Goal: Transaction & Acquisition: Book appointment/travel/reservation

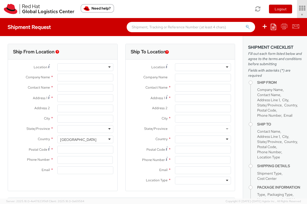
select select "901"
select select
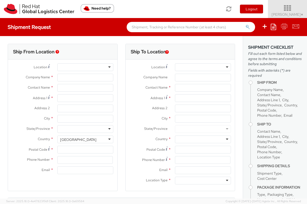
click at [292, 1] on link "Soojung Mansberger ▼" at bounding box center [287, 9] width 39 height 18
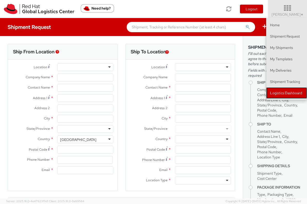
click at [293, 93] on link "Logistics Dashboard" at bounding box center [286, 92] width 41 height 11
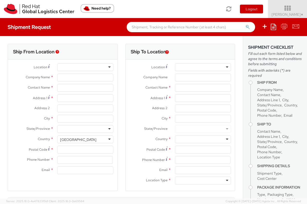
type input "Red Hat, Inc."
type input "[PERSON_NAME]"
type input "100 East Davie Street"
type input "RALEIGH"
type input "27601"
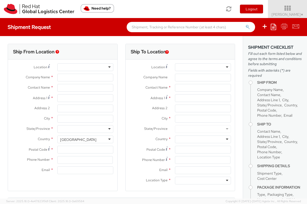
type input "919-754-4950"
type input "solee@redhat.com"
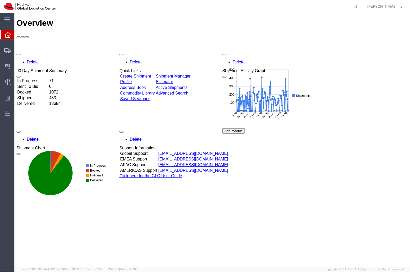
click at [274, 219] on div "Overview Delete 90 Day Shipment Summary In Progress 71 Sent To Bid 0 Booked 107…" at bounding box center [211, 144] width 391 height 253
click at [0, 0] on span "Shipment Manager" at bounding box center [0, 0] width 0 height 0
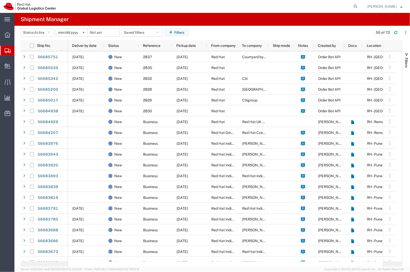
click at [253, 25] on agx-page-header "Shipment Manager" at bounding box center [211, 19] width 395 height 13
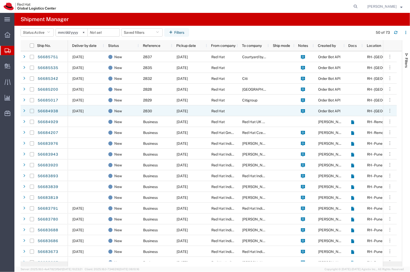
click at [31, 110] on input "Press Space to toggle row selection (unchecked)" at bounding box center [32, 111] width 4 height 4
checkbox input "true"
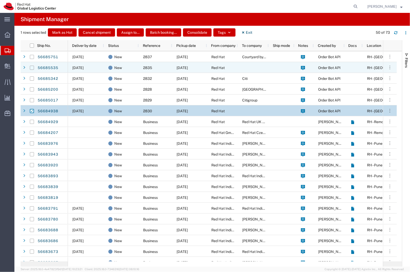
click at [30, 67] on input "Press Space to toggle row selection (unchecked)" at bounding box center [32, 68] width 4 height 4
checkbox input "true"
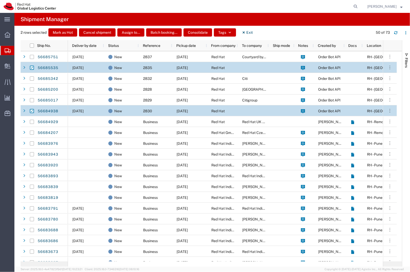
click at [291, 17] on agx-page-header "Shipment Manager" at bounding box center [211, 19] width 395 height 13
click at [198, 32] on button "Consolidate" at bounding box center [197, 32] width 29 height 8
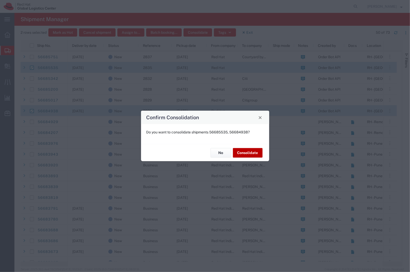
click at [252, 156] on button "Consolidate" at bounding box center [248, 153] width 30 height 10
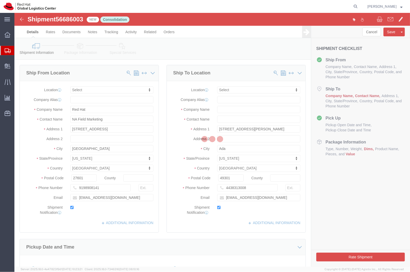
select select
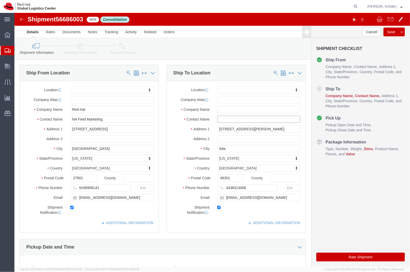
click input "text"
click div "Location My Profile Location RH - Amsterdam - MSO RH - Amsterdam Data Center RH…"
click input "text"
type input "m"
type input "Mike Hill"
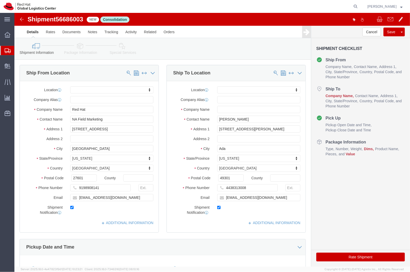
click div "Location My Profile Location RH - Amsterdam - MSO RH - Amsterdam Data Center RH…"
click input "text"
type input "Red Hat, Inc."
click div "Pickup Date and Time"
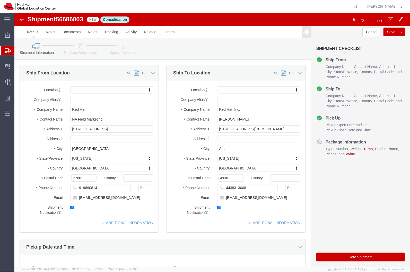
click icon
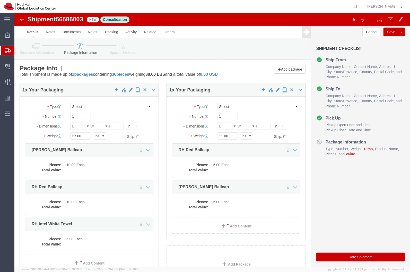
click div "Shipment Information Package Information Special Services"
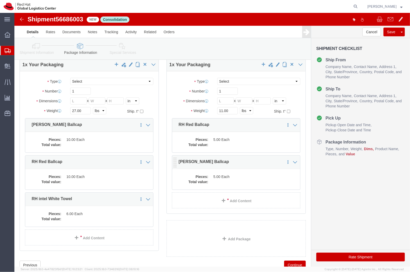
scroll to position [26, 0]
click link "Delete this content"
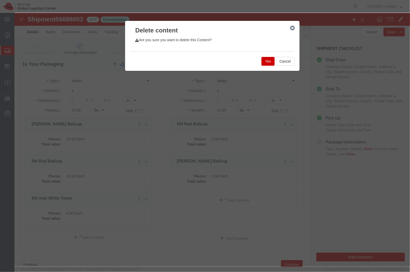
click button "Yes"
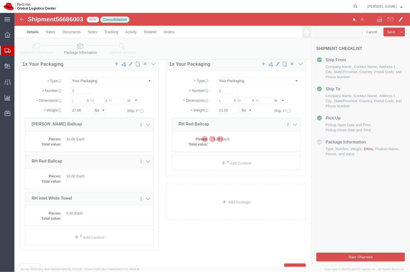
scroll to position [17, 0]
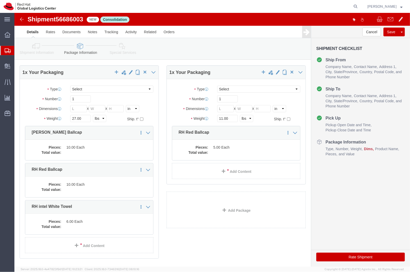
click div "1 x Your Packaging Package Type Select Case(s) Crate(s) Envelope Large Box Medi…"
click dd
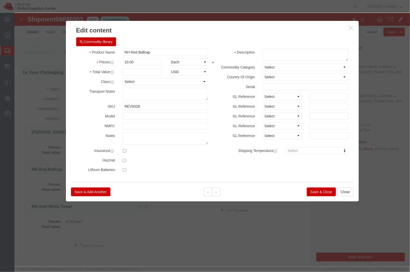
click icon "button"
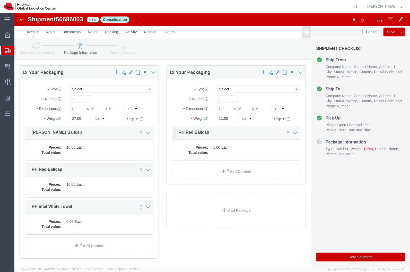
click p "RH Red Ballcap"
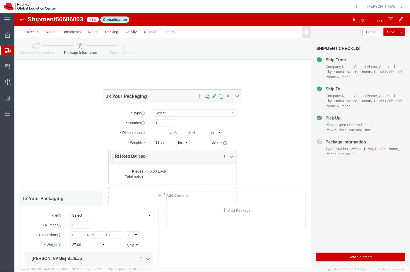
drag, startPoint x: 219, startPoint y: 136, endPoint x: 174, endPoint y: 151, distance: 46.6
click dd "5.00 Each"
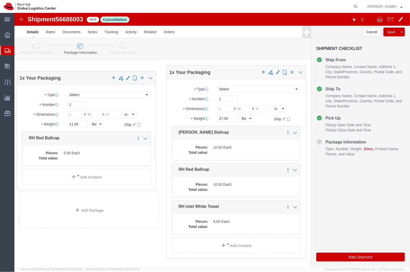
drag, startPoint x: 110, startPoint y: 121, endPoint x: 108, endPoint y: 127, distance: 6.3
click div "1 x Your Packaging Package Type Select Case(s) Crate(s) Envelope Large Box Medi…"
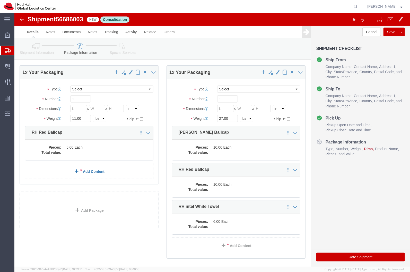
click link "Add Content"
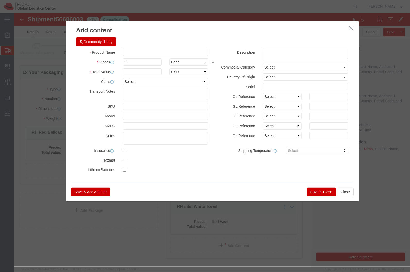
click div "Product Name Pieces 0 Select Bag Barrels 100Board Feet Bottle Box Blister Pack …"
click input "s"
type input "sss"
click input "0"
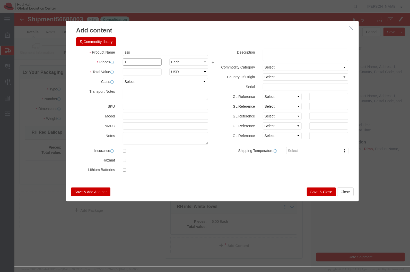
type input "1"
click input "text"
type input "1"
click button "Save & Close"
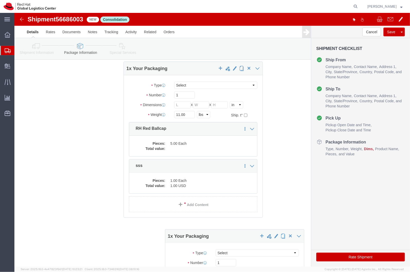
drag, startPoint x: 40, startPoint y: 133, endPoint x: 86, endPoint y: 135, distance: 46.1
click div "1 x Your Packaging Package Type Select Case(s) Crate(s) Envelope Large Box Medi…"
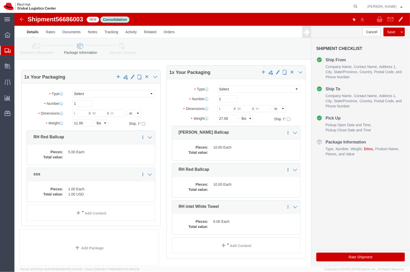
drag, startPoint x: 58, startPoint y: 122, endPoint x: 58, endPoint y: 126, distance: 4.4
click div "1 x Your Packaging Package Type Select Case(s) Crate(s) Envelope Large Box Medi…"
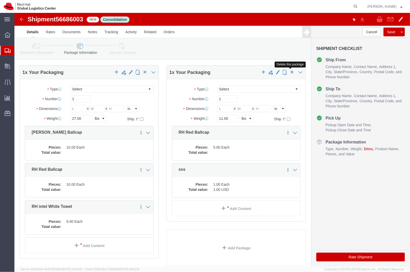
click span "button"
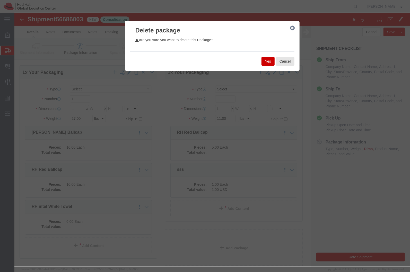
click div "Yes Cancel"
click button "Yes"
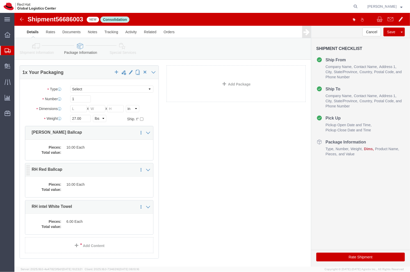
click div "Pieces: 10.00 Each Total value:"
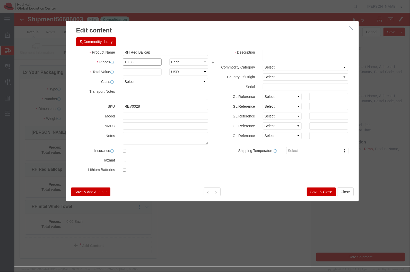
click input "10.00"
type input "15"
click div
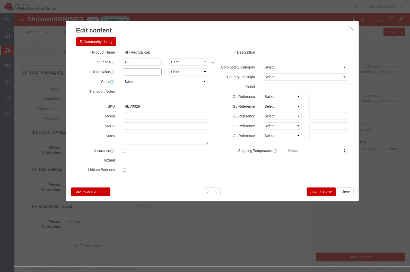
click input "text"
type input "1"
click input "text"
type input "75"
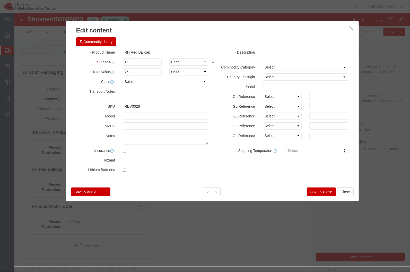
drag, startPoint x: 271, startPoint y: 151, endPoint x: 266, endPoint y: 122, distance: 29.2
click div "Product Name RH Red Ballcap Pieces 15 Select Bag Barrels 100Board Feet Bottle B…"
click textarea
click input "RH Red Ballcap"
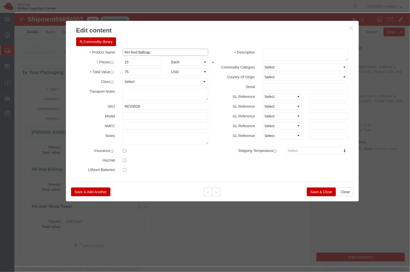
click input "RH Red Ballcap"
click select "Select"
click textarea
paste textarea "RH Red Ballcap"
type textarea "RH Red Ballcap"
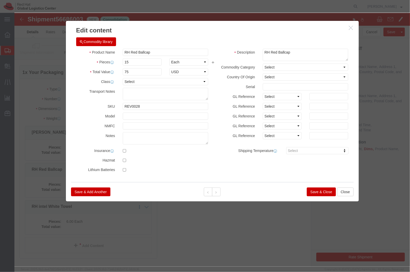
click button "Save & Close"
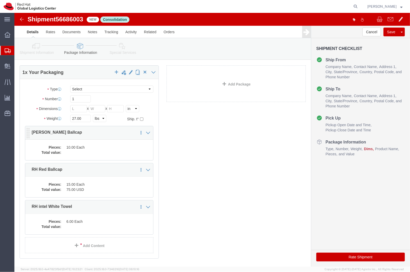
click dd
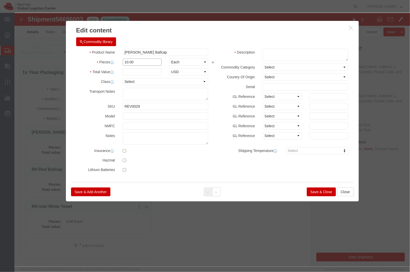
click input "10.00"
type input "5"
click button "Save & Close"
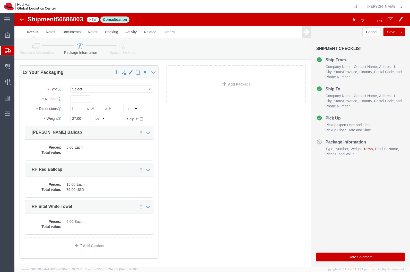
drag, startPoint x: 24, startPoint y: 46, endPoint x: 22, endPoint y: 41, distance: 5.6
click link "Shipment Information"
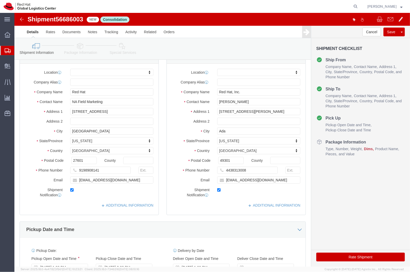
click icon
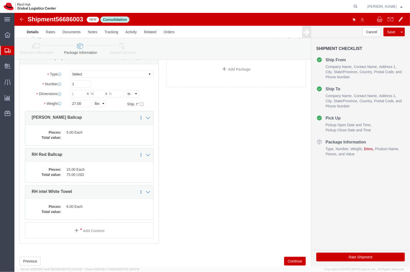
scroll to position [19, 0]
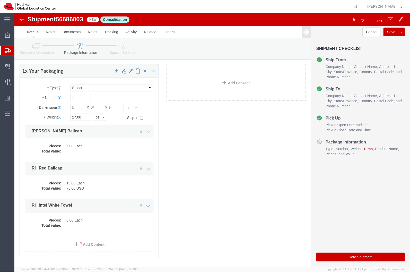
click div "1 x Your Packaging Package Type Select Case(s) Crate(s) Envelope Large Box Medi…"
click input "text"
click div "Package Type Select Case(s) Crate(s) Envelope Large Box Medium Box PAK Skid(s) …"
click input "27.00"
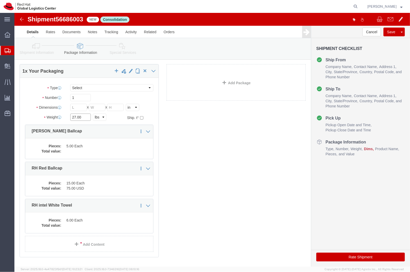
click input "27.00"
click div "1 x Your Packaging Package Type Select Case(s) Crate(s) Envelope Large Box Medi…"
click input "text"
type input "14"
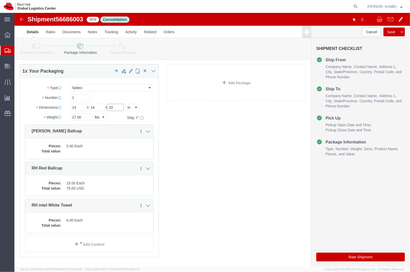
type input "10"
click div "Package Type Select Case(s) Crate(s) Envelope Large Box Medium Box PAK Skid(s) …"
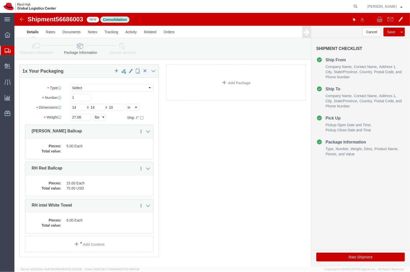
click label "Weight"
click input "27.00"
type input "7"
click div "1 x Your Packaging Package Type Select Case(s) Crate(s) Envelope Large Box Medi…"
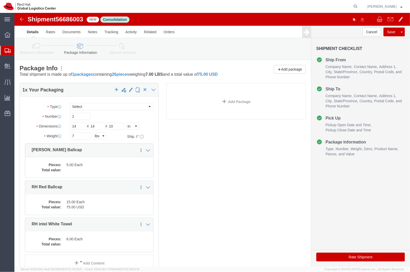
scroll to position [33, 0]
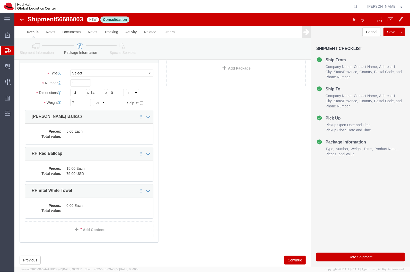
drag, startPoint x: 207, startPoint y: 121, endPoint x: 355, endPoint y: 245, distance: 192.3
click button "Rate Shipment"
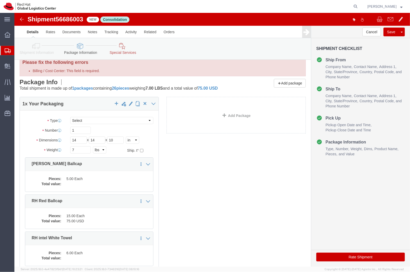
scroll to position [0, 0]
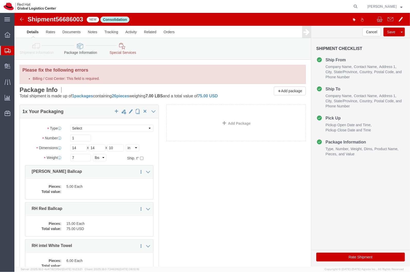
click icon
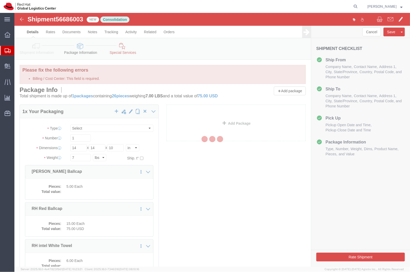
select select
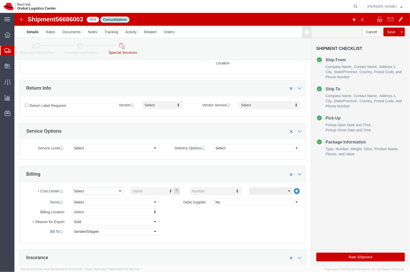
scroll to position [216, 0]
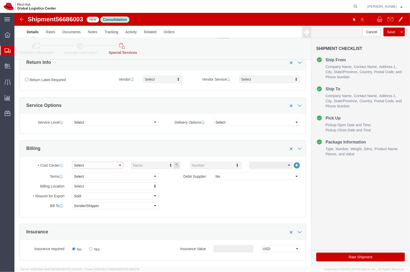
click select "Select Buyer Cost Center Department Operations Number Order Number Sales Person"
select select "COSTCENTER"
click select "Select Buyer Cost Center Department Operations Number Order Number Sales Person"
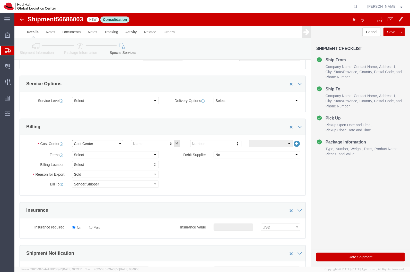
scroll to position [195, 0]
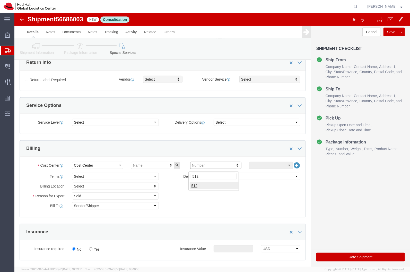
type input "512"
drag, startPoint x: 212, startPoint y: 169, endPoint x: 339, endPoint y: 247, distance: 148.0
click button "Rate Shipment"
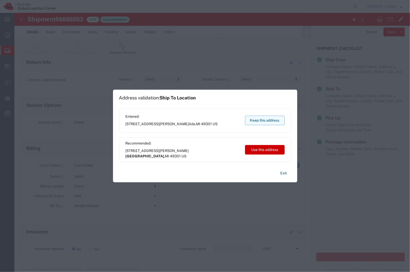
click at [261, 122] on button "Keep this address" at bounding box center [265, 120] width 40 height 10
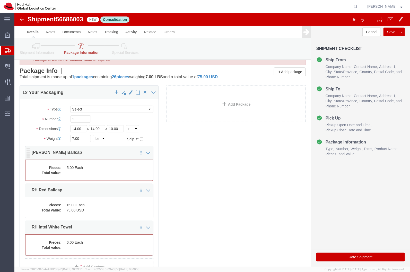
scroll to position [75, 0]
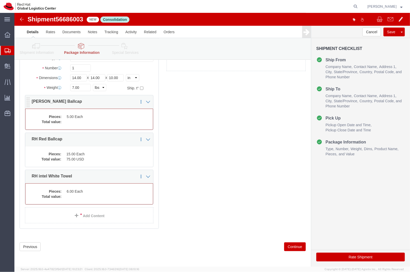
drag, startPoint x: 99, startPoint y: 109, endPoint x: 81, endPoint y: 111, distance: 18.9
click dd
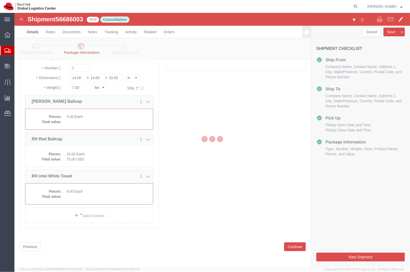
scroll to position [69, 0]
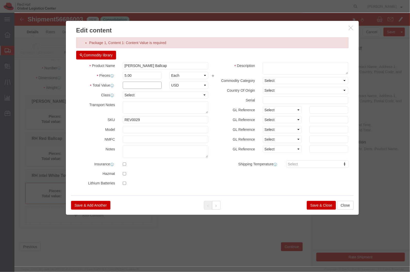
drag, startPoint x: 115, startPoint y: 74, endPoint x: 114, endPoint y: 71, distance: 2.8
click input "text"
type input "50"
drag, startPoint x: 149, startPoint y: 50, endPoint x: 126, endPoint y: 58, distance: 24.7
click div "Product Name RH White Ballcap Pieces 5.00 Select Bag Barrels 100Board Feet Bott…"
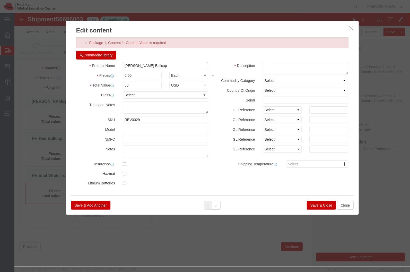
click input "RH White Ballcap"
click select "Select"
click textarea
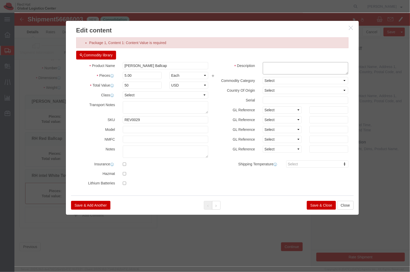
paste textarea "RH White Ballcap"
type textarea "RH White Ballcap"
click button "Save & Close"
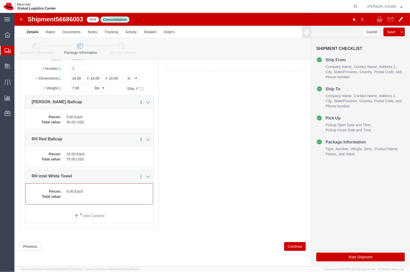
click div "1 x Your Packaging Package Type Select Case(s) Crate(s) Envelope Large Box Medi…"
click div "Pieces: 6.00 Each Total value:"
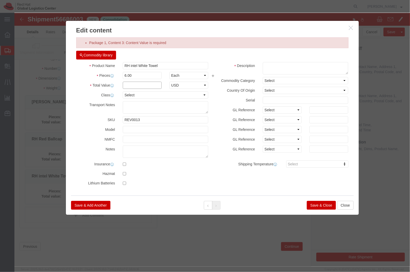
click input "text"
type input "50"
click div "Product Name RH intel White Towel Pieces 6.00 Select Bag Barrels 100Board Feet …"
click input "6.00"
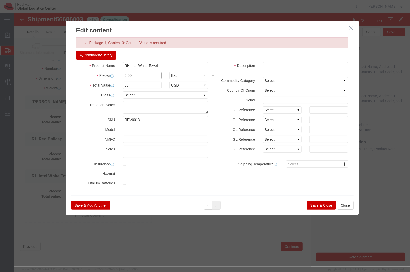
click input "6.00"
click input "50"
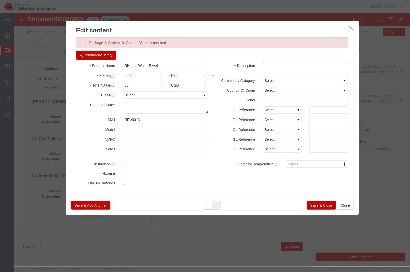
drag, startPoint x: 280, startPoint y: 54, endPoint x: 250, endPoint y: 53, distance: 30.4
click textarea
paste textarea "50"
type textarea "50"
click button "Save & Close"
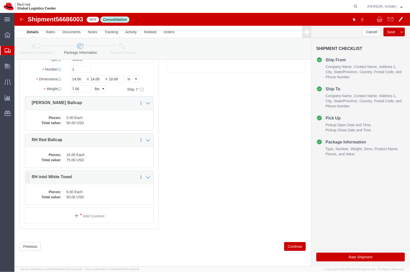
click dd "6.00 Each"
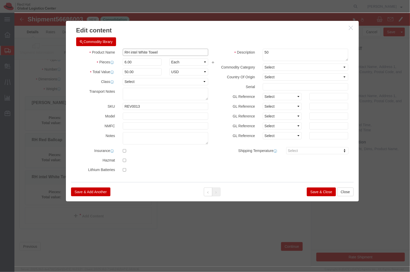
click input "RH intel White Towel"
click div "Commodity library"
click textarea "50"
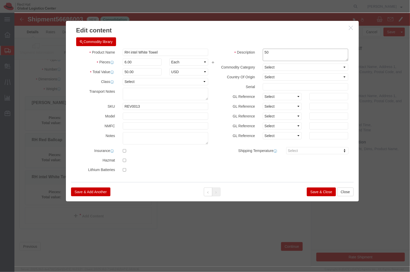
click textarea "50"
paste textarea "RH intel White Towel"
type textarea "RH intel White Towel"
click button "Save & Close"
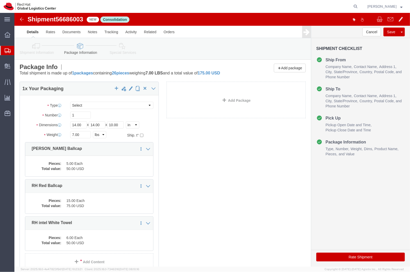
scroll to position [0, 0]
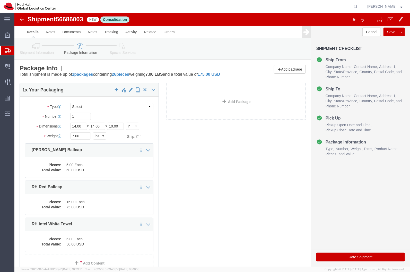
click button "Rate Shipment"
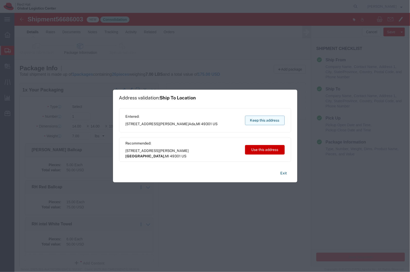
click at [263, 120] on button "Keep this address" at bounding box center [265, 120] width 40 height 10
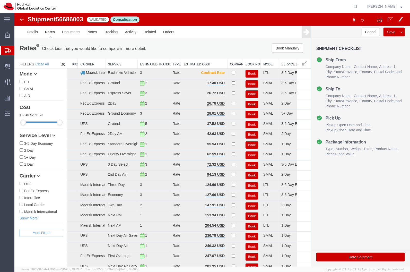
drag, startPoint x: 245, startPoint y: 85, endPoint x: 244, endPoint y: 82, distance: 3.1
click at [245, 82] on button "Book" at bounding box center [251, 83] width 13 height 7
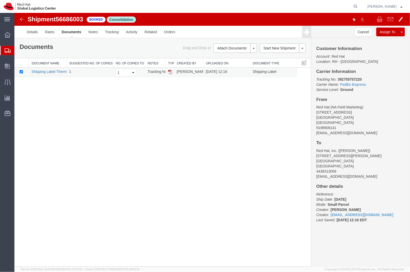
click at [53, 72] on link "Shipping Label Thermal" at bounding box center [50, 71] width 38 height 4
click at [172, 92] on div "Shipment 56686003 1 of 1 Booked Consolidation Details Rates Documents Notes Tra…" at bounding box center [211, 139] width 395 height 253
click at [10, 53] on icon at bounding box center [8, 50] width 6 height 5
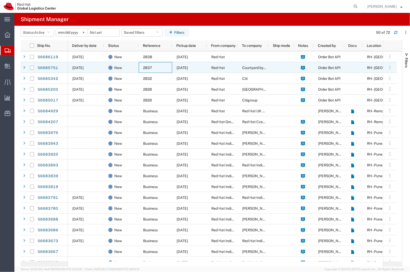
drag, startPoint x: 167, startPoint y: 71, endPoint x: 141, endPoint y: 67, distance: 25.8
click at [141, 67] on div "2837" at bounding box center [155, 67] width 33 height 11
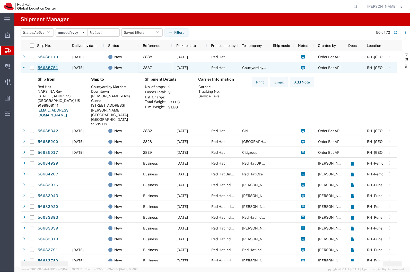
click at [48, 66] on link "56685751" at bounding box center [47, 68] width 21 height 8
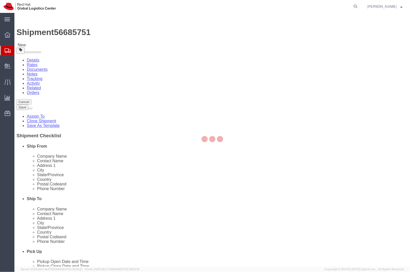
select select
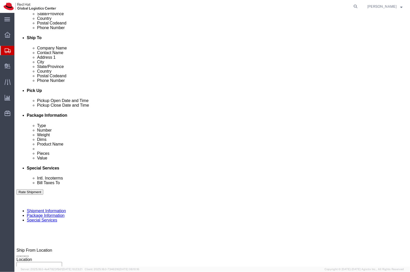
scroll to position [194, 0]
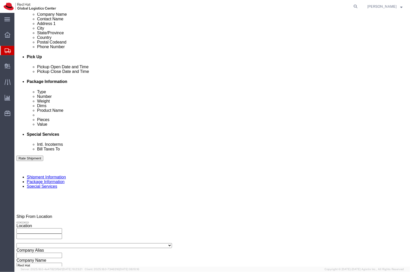
click link "Package Information"
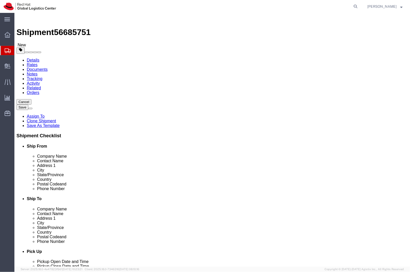
click select "Select Case(s) Crate(s) Envelope Large Box Medium Box PAK Skid(s) Small Box Sma…"
select select "YRPK"
click select "Select Case(s) Crate(s) Envelope Large Box Medium Box PAK Skid(s) Small Box Sma…"
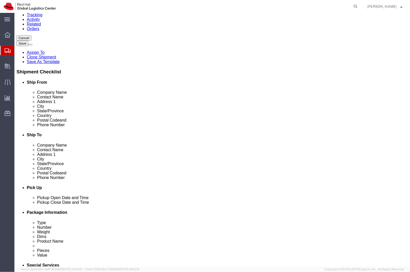
scroll to position [64, 0]
click select "Select Case(s) Crate(s) Envelope Large Box Medium Box PAK Skid(s) Small Box Sma…"
select select "YRPK"
click select "Select Case(s) Crate(s) Envelope Large Box Medium Box PAK Skid(s) Small Box Sma…"
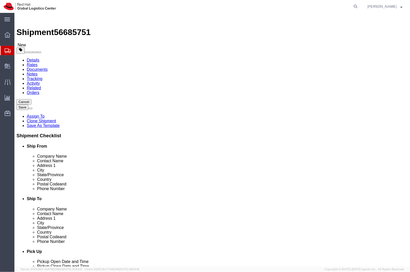
click input "text"
type input "36"
type input "10"
type input "6"
click input "1.00"
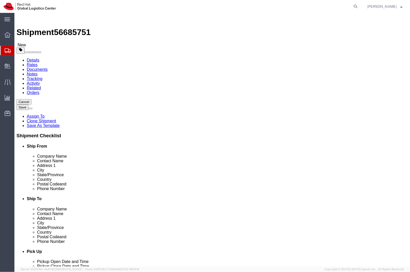
click input "1.00"
type input "14"
drag, startPoint x: 212, startPoint y: 116, endPoint x: 206, endPoint y: 117, distance: 6.3
click input "9.50"
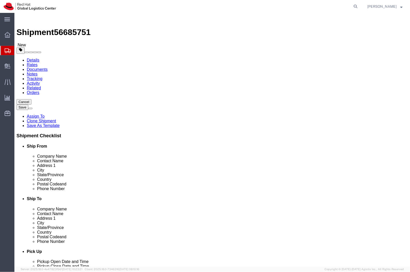
click input "9.50"
type input "2"
click input "1.00"
type input "26"
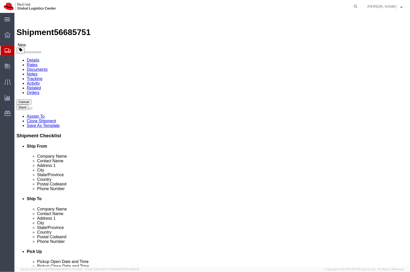
click input "2"
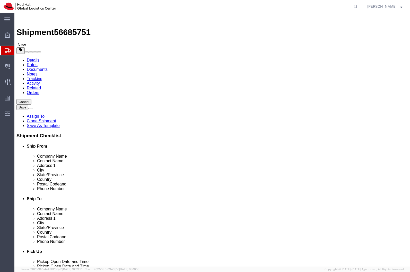
click div "Package Type Select Case(s) Crate(s) Envelope Large Box Medium Box PAK Skid(s) …"
click input "12.50"
click input "14"
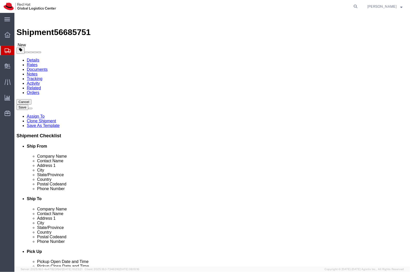
click input "14"
type input "18"
type input "14"
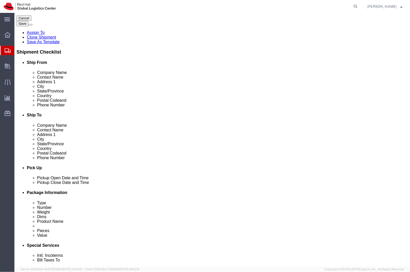
scroll to position [84, 0]
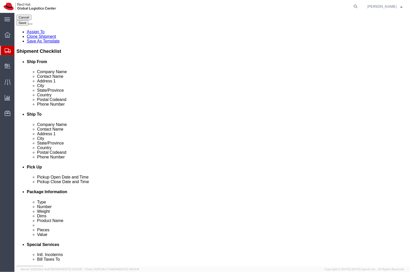
type input "19"
click select "Select Case(s) Crate(s) Envelope Large Box Medium Box PAK Skid(s) Small Box Sma…"
click div "Package Type Select Case(s) Crate(s) Envelope Large Box Medium Box PAK Skid(s) …"
click input "9.50"
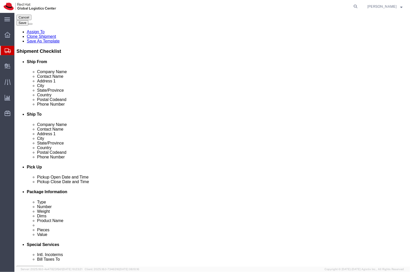
click input "9.50"
type input "14"
type input "10"
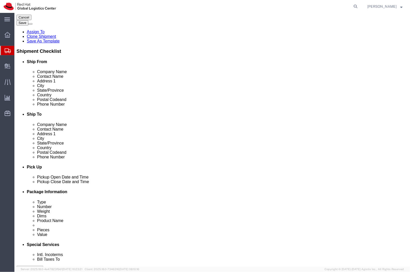
type input "4"
click div "Previous Continue"
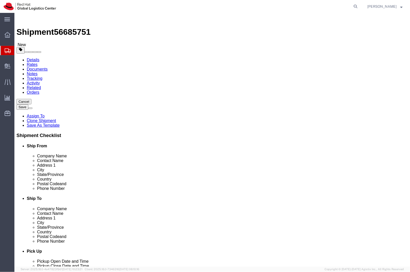
scroll to position [0, 0]
click button "Rate Shipment"
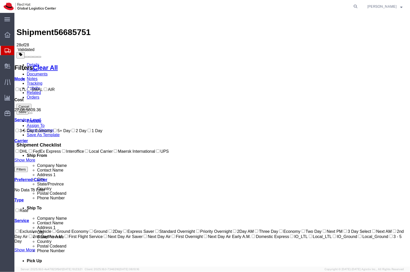
click at [340, 217] on div "Cancel Save Preview Assign To Clone Shipment Save As Template Shipment Checklis…" at bounding box center [211, 233] width 391 height 261
click at [337, 191] on div "Cancel Save Preview Assign To Clone Shipment Save As Template Shipment Checklis…" at bounding box center [211, 233] width 391 height 261
click at [32, 62] on link "Details" at bounding box center [32, 64] width 13 height 4
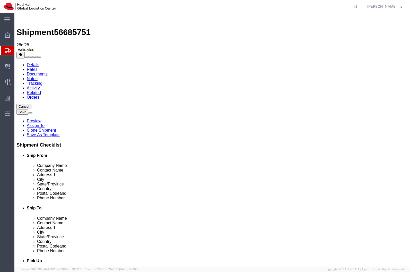
drag, startPoint x: 64, startPoint y: 38, endPoint x: 63, endPoint y: 29, distance: 9.6
click div "Shipment Information Package Information Special Services"
click icon
click input "14.00"
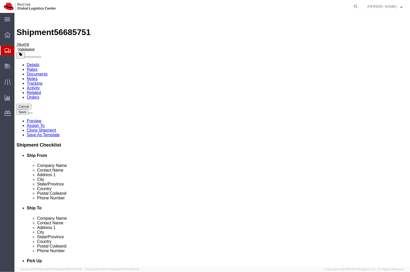
type input "15"
click div "Package Info Total shipment is made up of 3 packages containing 211 pieces weig…"
click icon
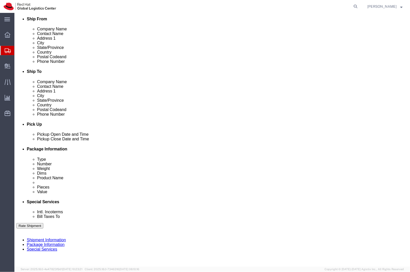
click label "Return Label Required"
click input "Return Label Required"
checkbox input "true"
select select "5"
type input "gr"
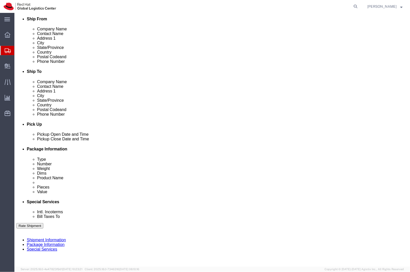
select select "12"
click button "Rate Shipment"
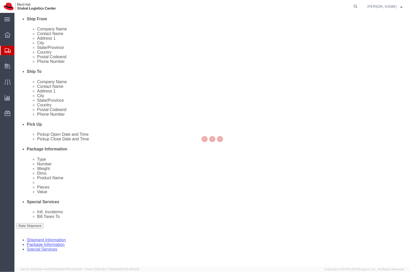
select select
select select "COSTCENTER"
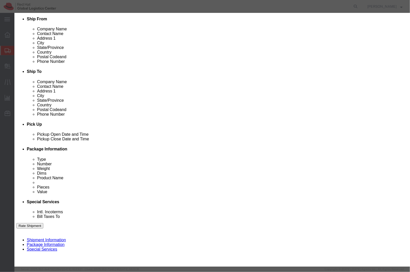
click button "Close"
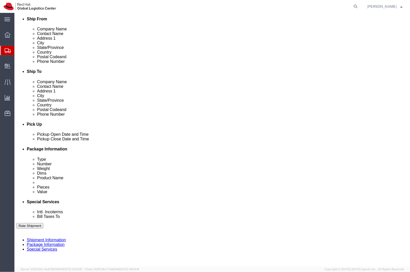
click label "Return Label Required"
click input "Return Label Required"
checkbox input "false"
select select
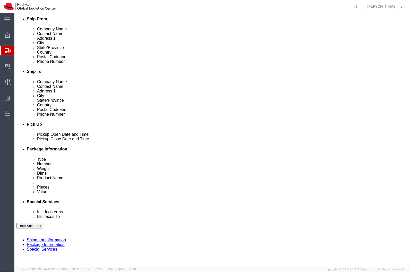
click button "Rate Shipment"
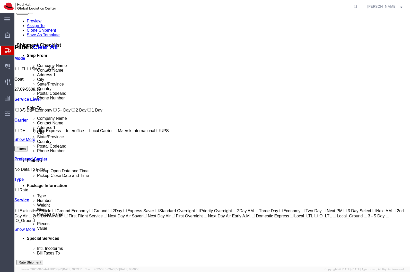
scroll to position [0, 0]
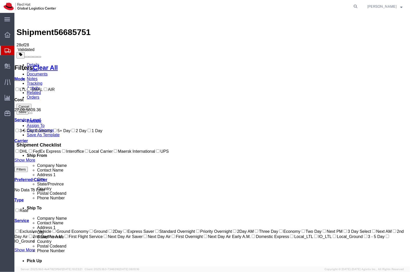
drag, startPoint x: 202, startPoint y: 87, endPoint x: 212, endPoint y: 84, distance: 10.5
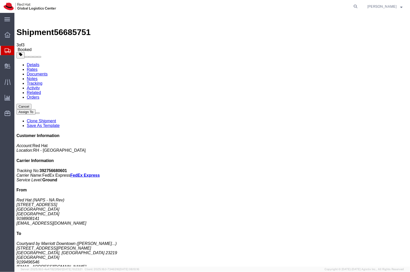
drag, startPoint x: 57, startPoint y: 71, endPoint x: 59, endPoint y: 77, distance: 6.3
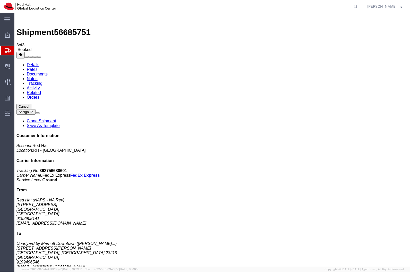
drag, startPoint x: 400, startPoint y: 41, endPoint x: 392, endPoint y: 39, distance: 8.4
click at [56, 118] on link "Clone Shipment" at bounding box center [40, 120] width 29 height 4
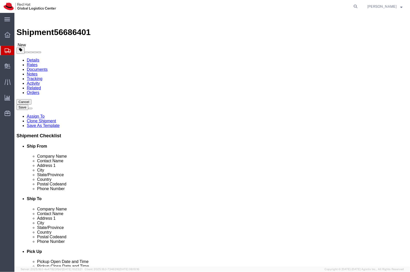
click span
type input "23219"
type input "9199496546"
type input "nlenaeus@redhat.com"
type input "27601"
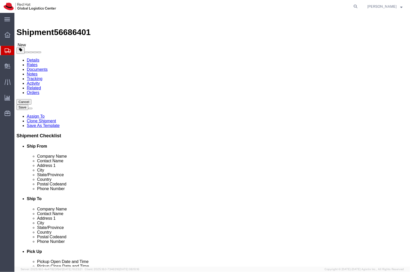
type input "9198908141"
type input "lburwell@redhat.com"
click icon
click span "button"
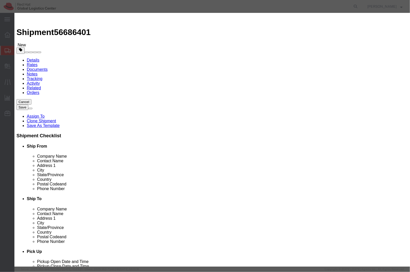
drag, startPoint x: 252, startPoint y: 55, endPoint x: 253, endPoint y: 52, distance: 3.5
click div "Yes Cancel"
click button "Yes"
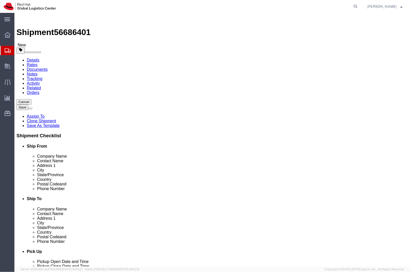
click button "button"
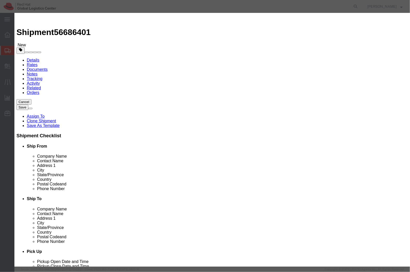
click button "Yes"
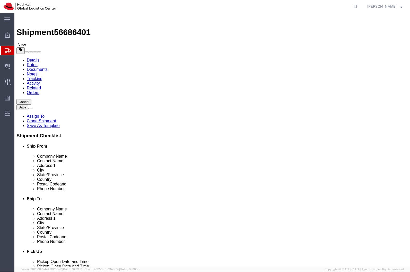
click icon
click button "Rate Shipment"
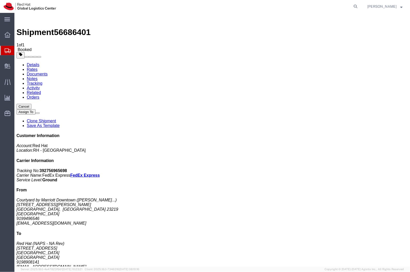
click at [8, 51] on icon at bounding box center [8, 50] width 6 height 5
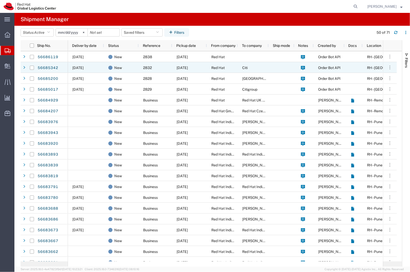
click at [208, 71] on div "Red Hat" at bounding box center [222, 67] width 31 height 11
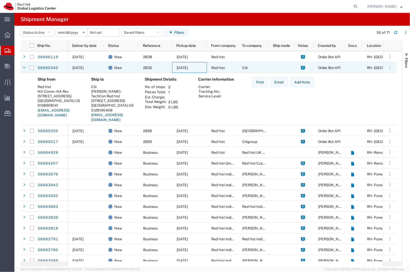
click at [200, 68] on div "[DATE]" at bounding box center [189, 67] width 35 height 11
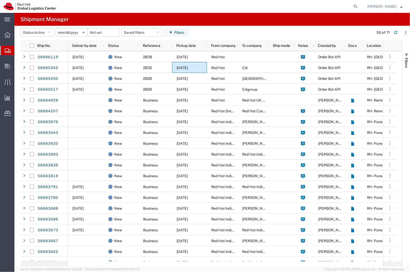
click at [218, 37] on agx-table-filter-chips "Status: Active Active All Approved Booked Canceled Delivered Denied New On Hold…" at bounding box center [196, 34] width 350 height 12
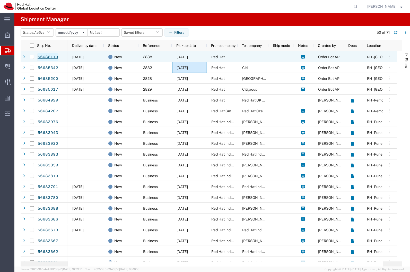
click at [54, 56] on link "56686119" at bounding box center [47, 57] width 21 height 8
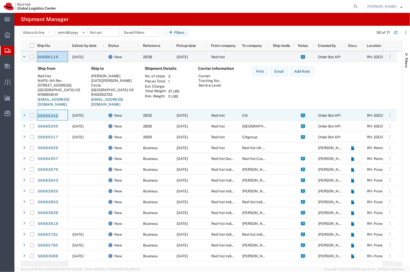
click at [46, 111] on link "56685342" at bounding box center [47, 115] width 21 height 8
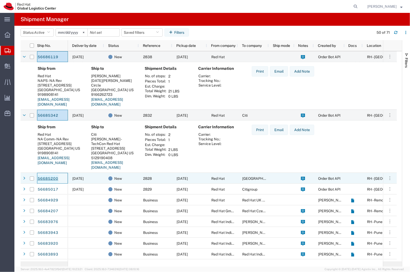
click at [47, 180] on link "56685200" at bounding box center [47, 178] width 21 height 8
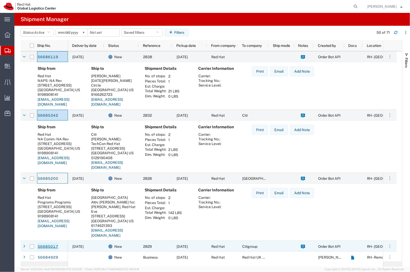
click at [45, 247] on link "56685017" at bounding box center [47, 246] width 21 height 8
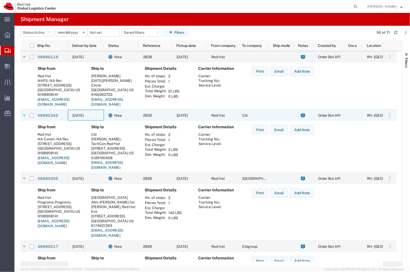
click at [97, 116] on div "[DATE]" at bounding box center [86, 115] width 36 height 11
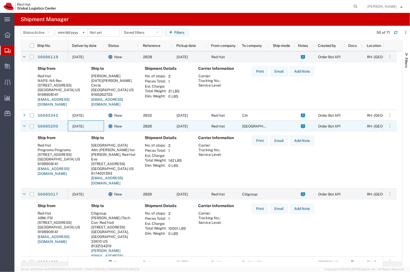
click at [93, 131] on div "[DATE]" at bounding box center [86, 125] width 36 height 11
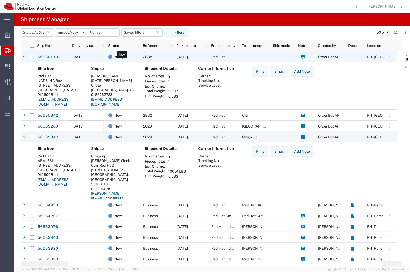
click at [120, 54] on span "New" at bounding box center [118, 56] width 8 height 11
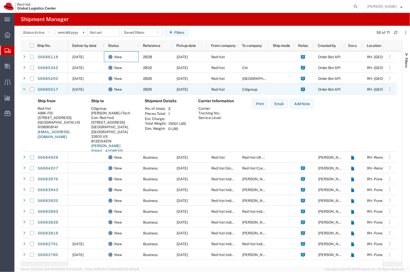
click at [107, 88] on div "New" at bounding box center [121, 89] width 35 height 11
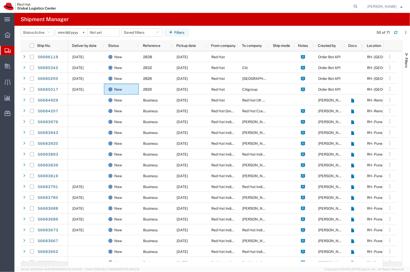
click at [222, 32] on agx-table-filter-chips "Status: Active Active All Approved Booked Canceled Delivered Denied New On Hold…" at bounding box center [196, 34] width 350 height 12
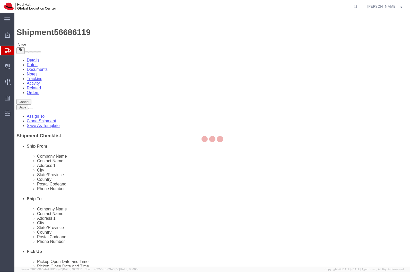
select select
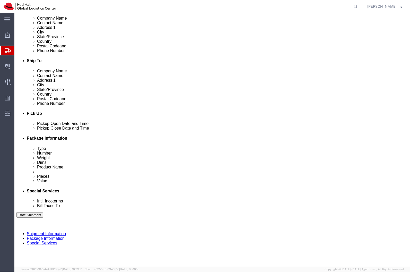
scroll to position [194, 0]
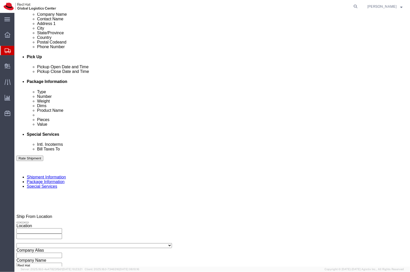
click icon
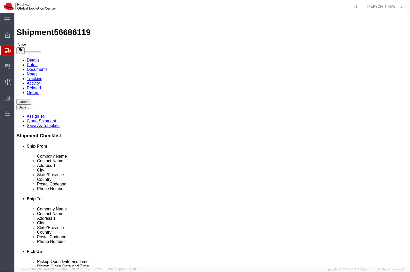
click icon
click link "Package Information"
click input "text"
type input "16"
type input "12"
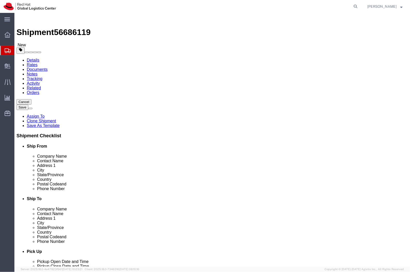
type input "8"
click input "21.00"
type input "14"
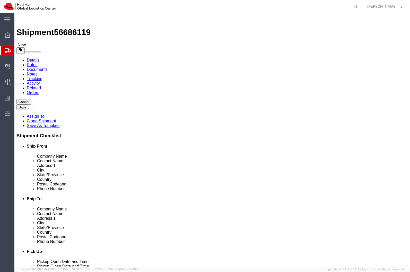
click icon
click input "[PERSON_NAME]"
click input "text"
type input "Red Hat"
click button "Rate Shipment"
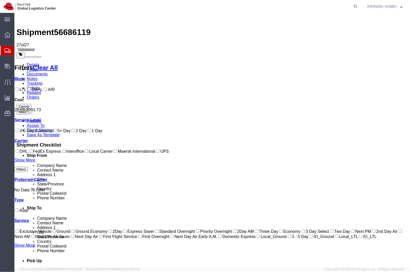
click at [28, 62] on link "Details" at bounding box center [32, 64] width 13 height 4
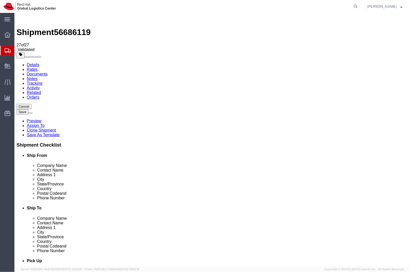
drag, startPoint x: 177, startPoint y: 233, endPoint x: 337, endPoint y: 244, distance: 159.6
click button "Rate Shipment"
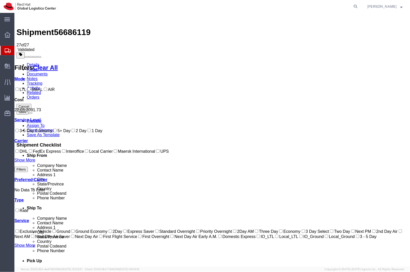
click at [341, 207] on div "Cancel Save [GEOGRAPHIC_DATA] Assign To Clone Shipment Save As Template Shipmen…" at bounding box center [211, 233] width 391 height 261
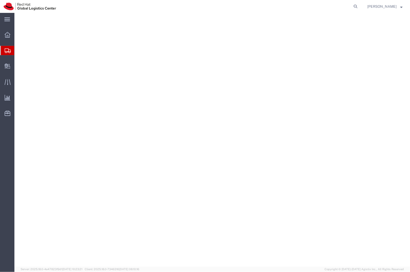
select select
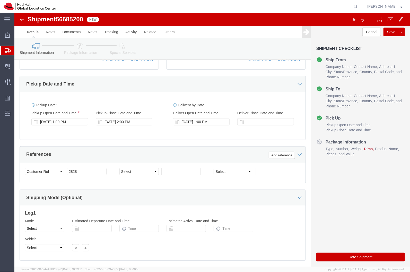
scroll to position [164, 0]
click icon
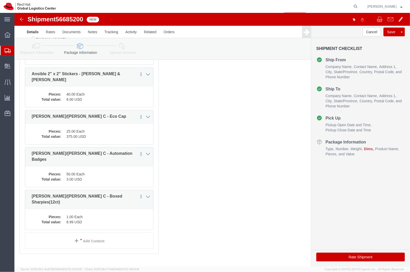
click link "Shipment Information"
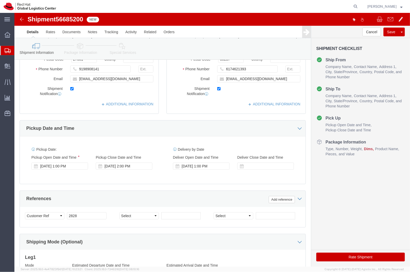
scroll to position [194, 0]
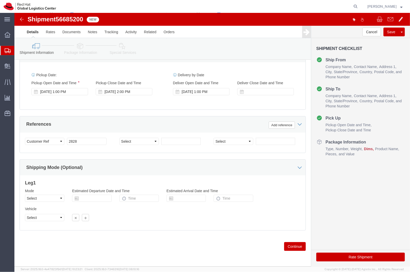
click icon
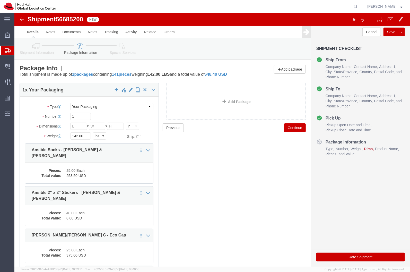
click div "1 x Your Packaging Package Type Select Case(s) Crate(s) Envelope Large Box Medi…"
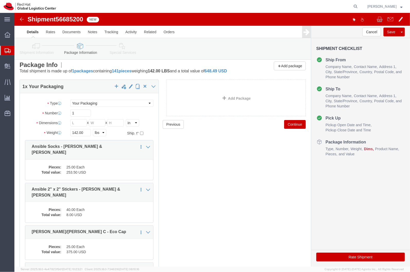
scroll to position [3, 0]
click div "Previous Continue"
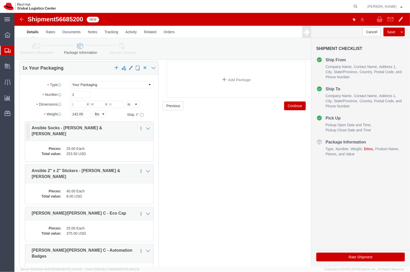
scroll to position [22, 0]
click div "Previous Continue"
click input "text"
type input "14"
type input "141"
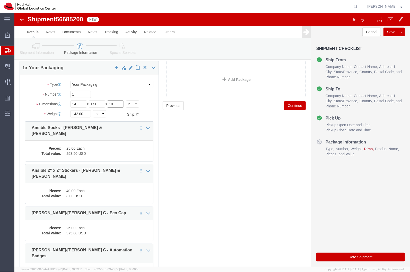
type input "10"
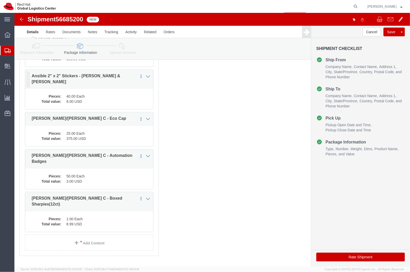
scroll to position [119, 0]
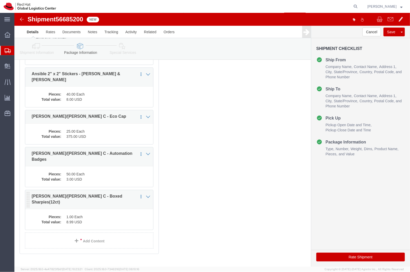
type input "8"
click div "Pieces: 1.00 Each Total value: 8.99 USD"
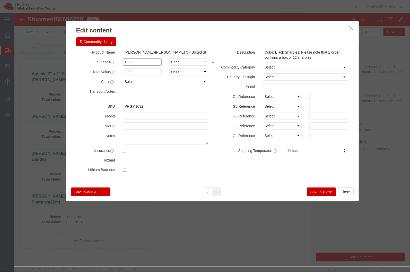
click input "1.00"
click select "Select Bag Barrels 100Board Feet Bottle Box Blister Pack Carats Can Capsule Car…"
click input "Stacy G/Ashley C - Boxed Sharpies(12ct)"
click input "Stacy G/Ashley C - Sharpies(12ct)"
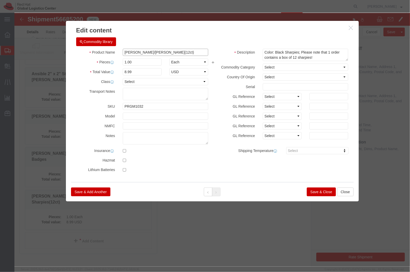
click input "Stacy G/Ashley C - Sharpies(12ct)"
type input "Stacy G/Ashley C - Sharpies"
click textarea "Color: Black Sharpies; Please note that 1 order contains a box of 12 sharpies!"
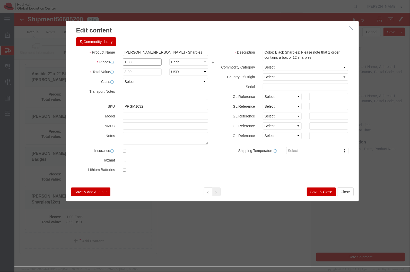
click input "1.00"
type input "4"
click input "35.96"
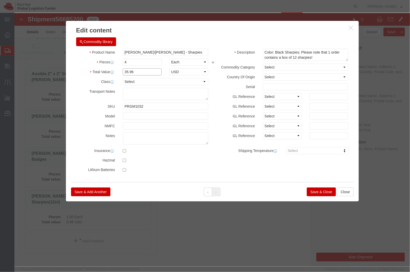
click input "35.96"
type input "3"
click textarea "Color: Black Sharpies; Please note that 1 order contains a box of 12 sharpies!"
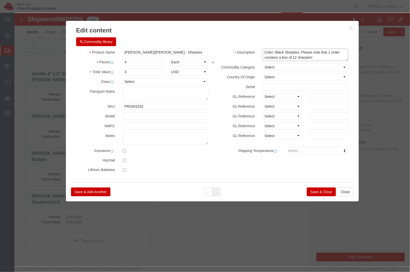
click textarea "Color: Black Sharpies; Please note that 1 order contains a box of 12 sharpies!"
click input "Stacy G/Ashley C - Sharpies"
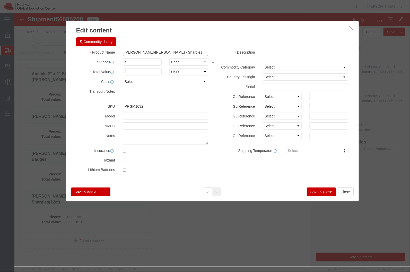
click input "Stacy G/Ashley C - Sharpies"
click textarea "Color: Black Sharpies; Please note that 1 order contains a box of 12 sharpies!"
paste textarea "Sharpies"
type textarea "Sharpies"
click div "Save & Add Another Save & Close Close"
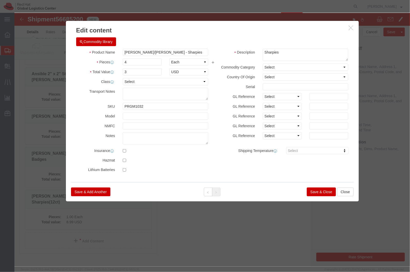
click button "Save & Close"
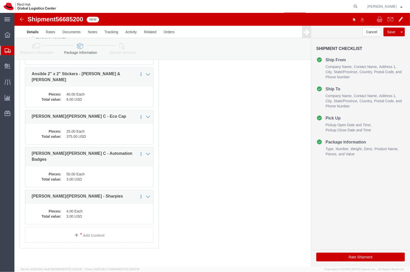
click div "Previous Continue"
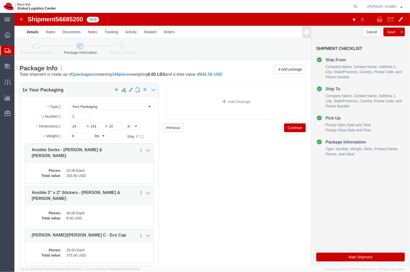
click div "Please fix the following errors Ship From Location Location My Profile Location…"
click link "Shipment Information"
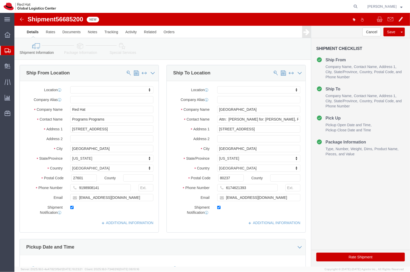
click link "Package Information"
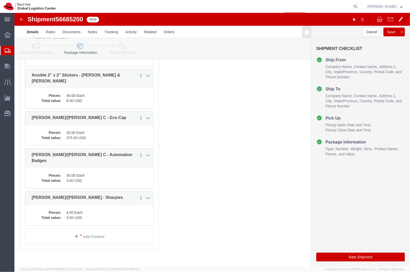
scroll to position [118, 0]
click button "Rate Shipment"
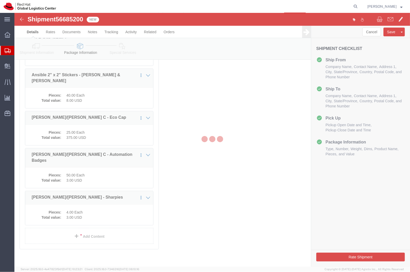
click at [27, 168] on div at bounding box center [211, 139] width 395 height 253
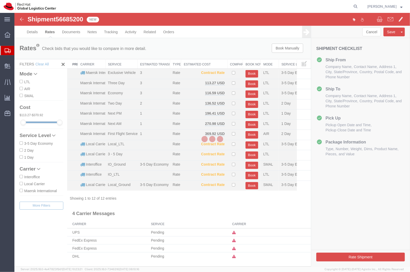
scroll to position [0, 0]
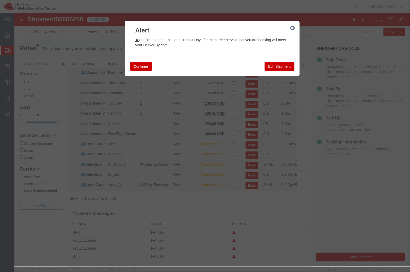
click at [290, 28] on icon "button" at bounding box center [292, 28] width 5 height 4
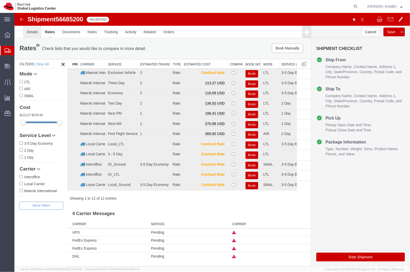
click at [35, 29] on link "Details" at bounding box center [32, 31] width 18 height 12
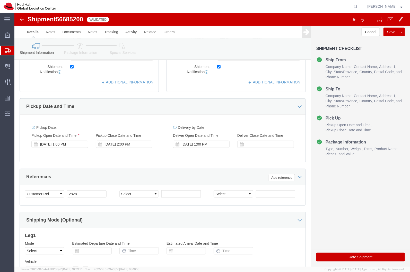
scroll to position [142, 0]
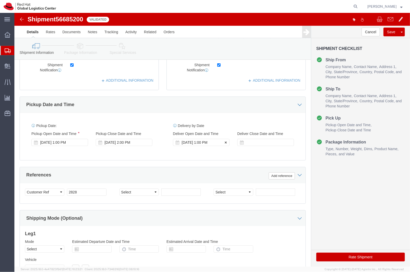
click div "Sep 05 2025 1:00 PM"
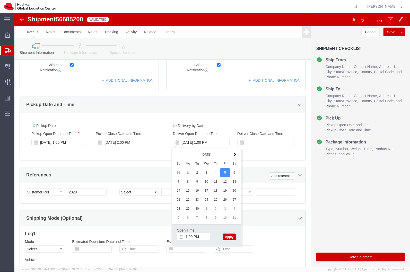
click button "Apply"
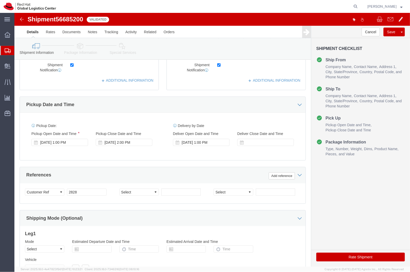
scroll to position [0, 0]
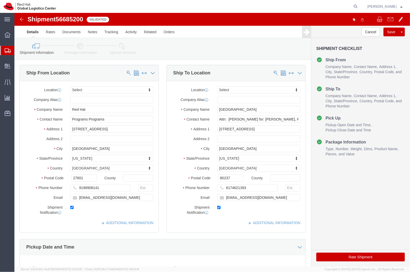
click icon
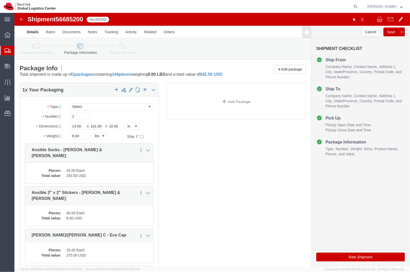
click button "Rate Shipment"
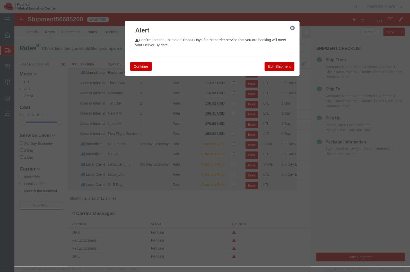
drag, startPoint x: 288, startPoint y: 29, endPoint x: 275, endPoint y: 41, distance: 18.2
click at [276, 37] on div "Alert Confirm that the Estimated Transit Days for the carrier service that you …" at bounding box center [211, 48] width 175 height 56
click at [290, 29] on icon "button" at bounding box center [292, 28] width 5 height 4
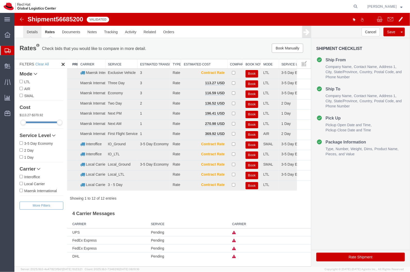
click at [32, 32] on link "Details" at bounding box center [32, 31] width 18 height 12
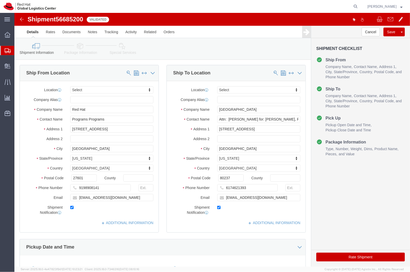
click icon
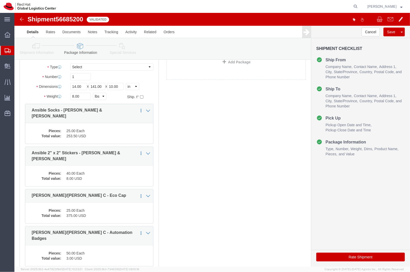
scroll to position [39, 0]
click input "141.00"
type input "14"
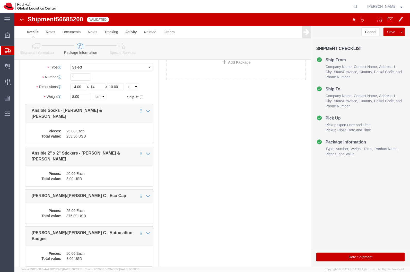
click div "1 x Your Packaging Package Type Select Case(s) Crate(s) Envelope Large Box Medi…"
click button "Rate Shipment"
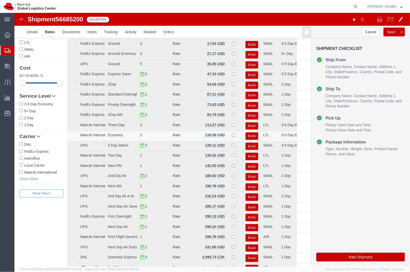
scroll to position [0, 0]
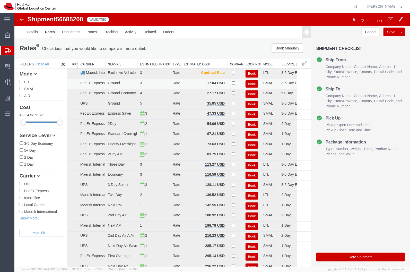
click at [250, 84] on button "Book" at bounding box center [251, 83] width 13 height 7
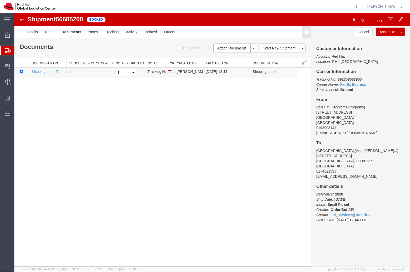
click at [169, 71] on img at bounding box center [170, 71] width 4 height 4
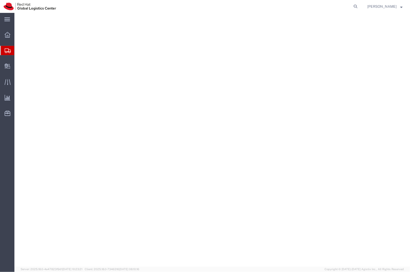
select select
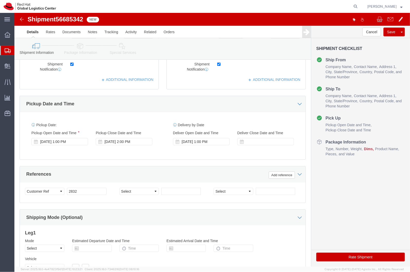
scroll to position [159, 0]
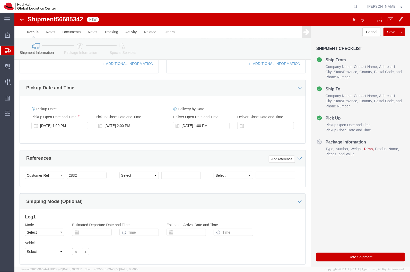
click div "References Add reference"
click div "Select Account Type Activity ID Airline Appointment Number ASN Batch Request # …"
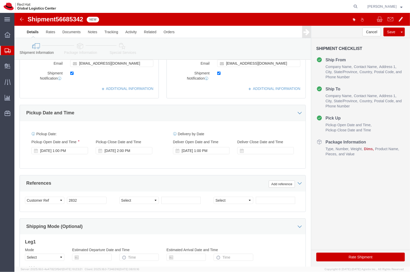
scroll to position [135, 0]
click div "Pickup Date and Time"
click icon
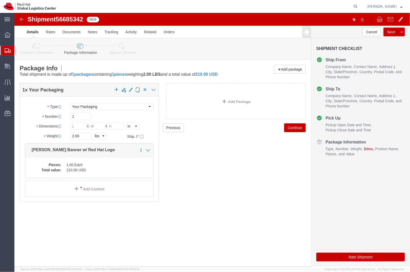
click div "Package Type Select Case(s) Crate(s) Envelope Large Box Medium Box PAK Skid(s) …"
click input "2.00"
type input "13"
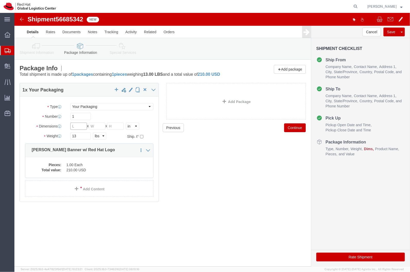
click input "text"
type input "10"
type input "5"
type input "41"
click link "Special Services"
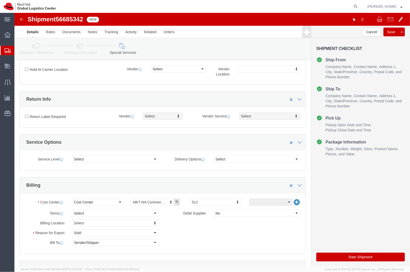
scroll to position [161, 0]
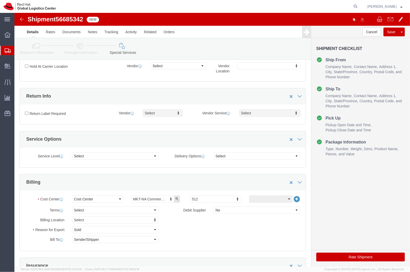
click label "Return Label Required"
click input "Return Label Required"
checkbox input "true"
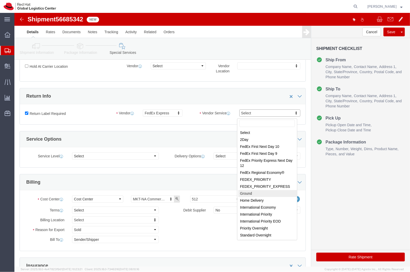
select select "12"
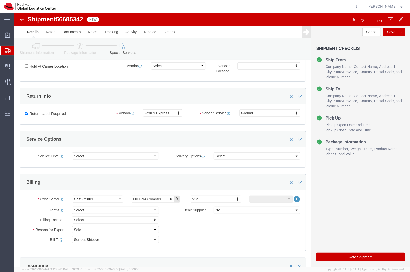
click button "Rate Shipment"
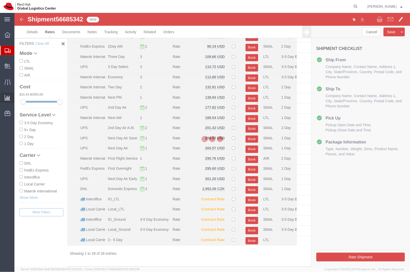
scroll to position [100, 0]
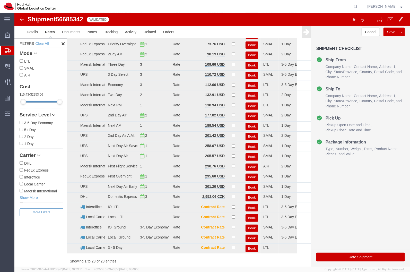
click at [209, 26] on ul "Details Rates Documents Notes Tracking Activity Related Orders" at bounding box center [212, 31] width 378 height 12
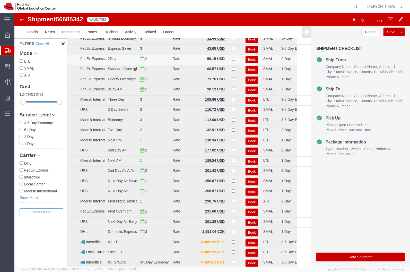
scroll to position [0, 0]
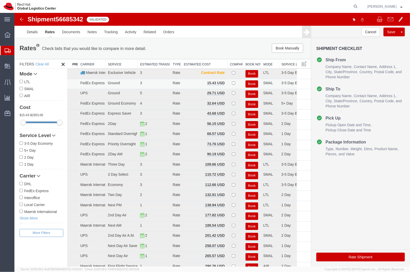
click at [246, 81] on button "Book" at bounding box center [251, 83] width 13 height 7
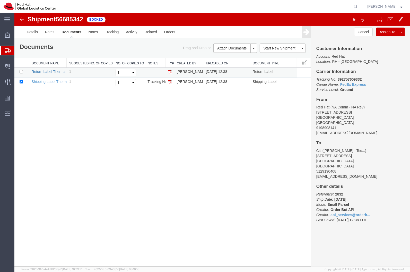
click at [57, 70] on link "Return Label Thermal" at bounding box center [48, 71] width 35 height 4
click at [46, 79] on td "Shipping Label Thermal" at bounding box center [48, 82] width 38 height 10
drag, startPoint x: 52, startPoint y: 83, endPoint x: 237, endPoint y: 13, distance: 197.4
click at [52, 83] on link "Shipping Label Thermal" at bounding box center [50, 81] width 38 height 4
click at [53, 157] on div "Shipment 56685342 2 of 2 Booked Details Rates Documents Notes Tracking Activity…" at bounding box center [211, 139] width 395 height 253
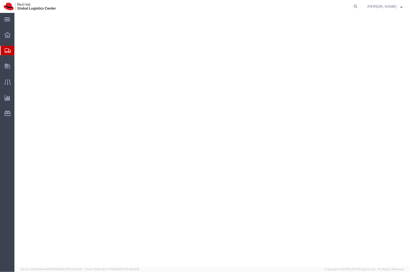
select select
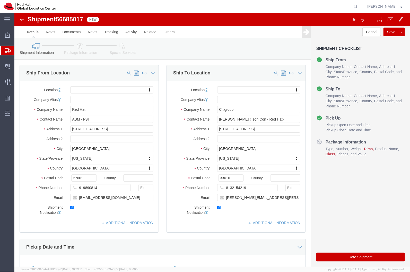
click div "Shipment Information Package Information Special Services"
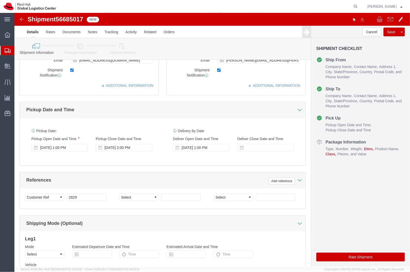
scroll to position [137, 0]
click div "Pickup Date and Time"
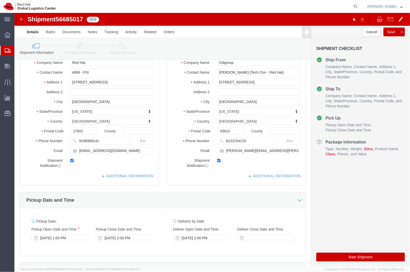
scroll to position [47, 0]
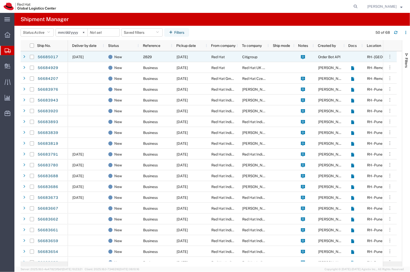
click at [104, 58] on div "New" at bounding box center [121, 56] width 35 height 11
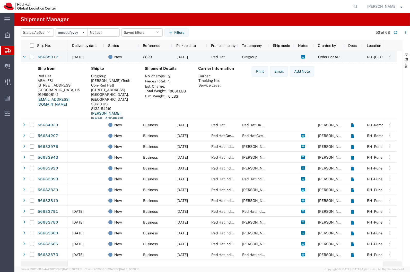
click at [228, 105] on div "Carrier Information Carrier: Tracking No.: Service Level:" at bounding box center [220, 100] width 53 height 69
click at [43, 56] on link "56685017" at bounding box center [47, 57] width 21 height 8
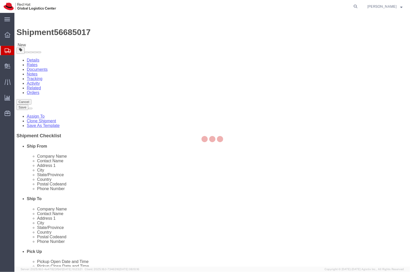
click at [129, 86] on div at bounding box center [211, 139] width 395 height 253
select select
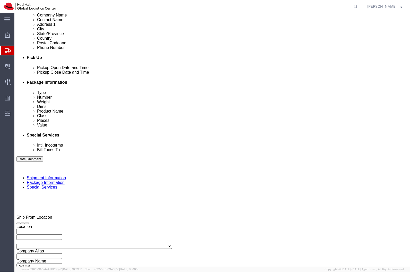
scroll to position [194, 0]
click icon
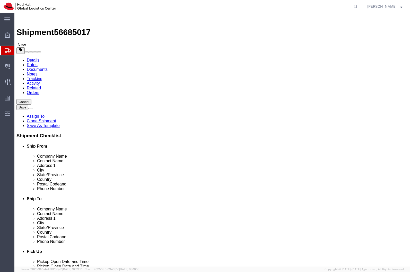
click input "text"
type input "36"
type input "10"
type input "6"
type input "13"
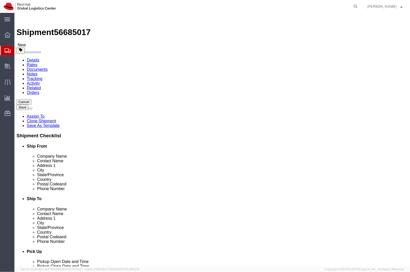
click div "Previous Continue"
click icon
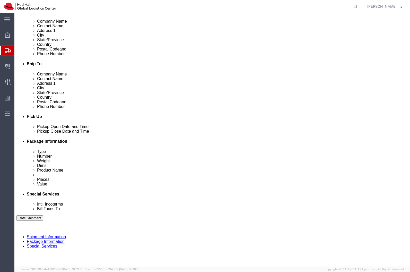
scroll to position [143, 0]
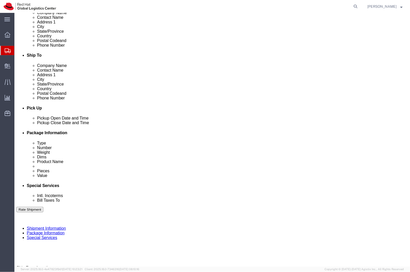
click link "Special Services"
click label "Return Label Required"
click input "Return Label Required"
checkbox input "true"
click div "Select Vendor Vendor Select FedEx Freight UPS Blue Dart FedEx Express DHL"
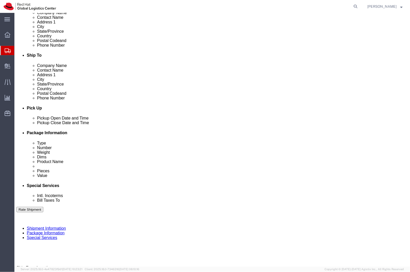
type input "g"
select select "12"
click button "Rate Shipment"
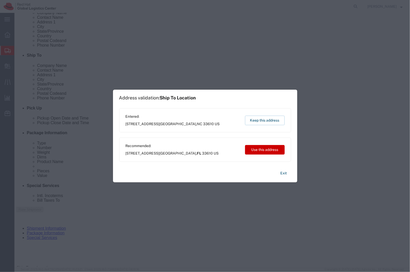
click at [168, 154] on span "3800 CITIGROUP CENTER DRIVE Tampa , FL 33610 US" at bounding box center [172, 152] width 93 height 5
copy span "3800 CITIGROUP CENTER DRIVE Tampa , FL 33610 US"
click at [254, 150] on button "Use this address" at bounding box center [265, 150] width 40 height 10
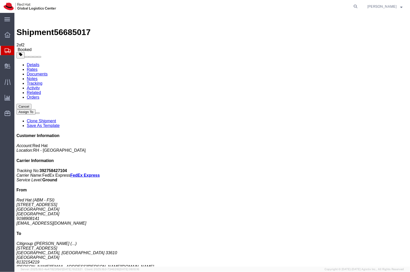
drag, startPoint x: 204, startPoint y: 18, endPoint x: 53, endPoint y: 81, distance: 163.5
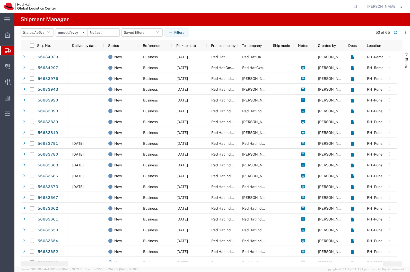
click at [216, 17] on agx-page-header "Shipment Manager" at bounding box center [211, 19] width 395 height 13
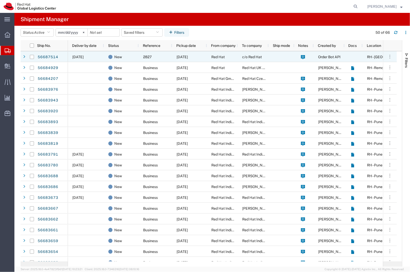
click at [138, 52] on div "New" at bounding box center [121, 56] width 35 height 11
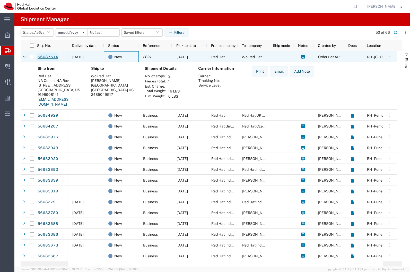
click at [54, 56] on link "56687514" at bounding box center [47, 57] width 21 height 8
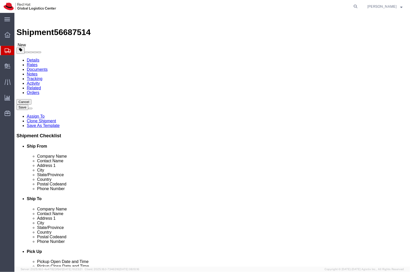
select select
click input "[EMAIL_ADDRESS][DOMAIN_NAME]"
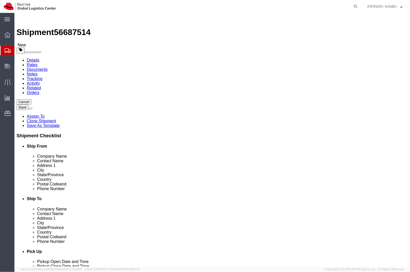
click input "text"
paste input "[EMAIL_ADDRESS][DOMAIN_NAME]"
type input "[EMAIL_ADDRESS][DOMAIN_NAME]"
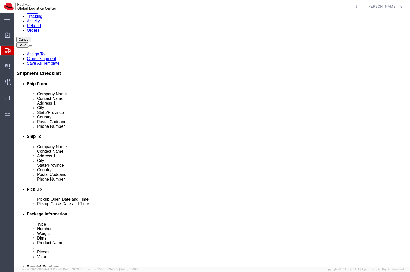
scroll to position [63, 0]
click div "Pickup Date and Time"
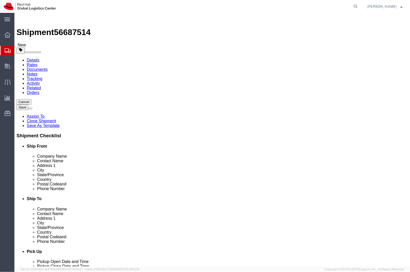
click link "Package Information"
click input "text"
type input "20"
type input "16"
type input "6"
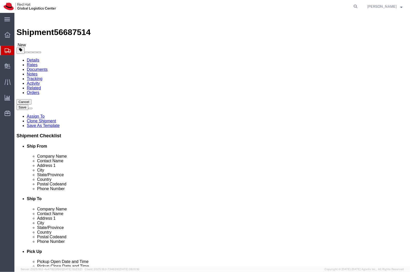
click input "16.00"
type input "10"
click div "Previous Continue"
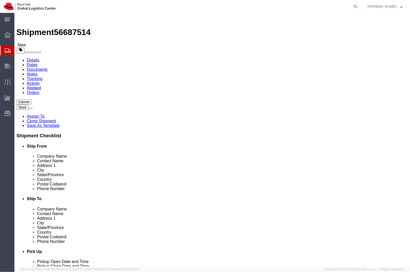
click button "Rate Shipment"
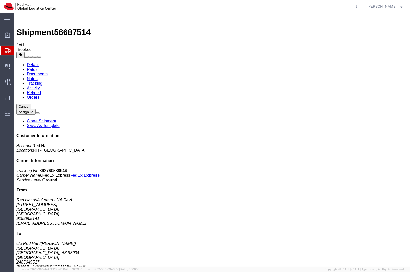
click at [37, 62] on link "Details" at bounding box center [32, 64] width 13 height 4
click div "Leg 1 - Small Parcel"
